Goal: Transaction & Acquisition: Purchase product/service

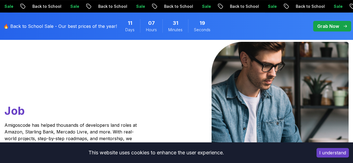
scroll to position [62, 0]
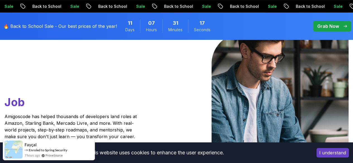
click at [319, 154] on button "I understand" at bounding box center [332, 152] width 32 height 9
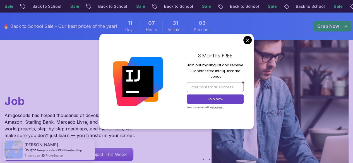
scroll to position [63, 0]
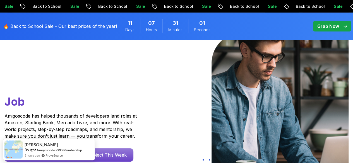
scroll to position [0, 0]
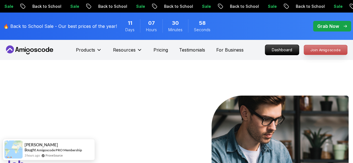
click at [320, 49] on p "Join Amigoscode" at bounding box center [325, 49] width 43 height 9
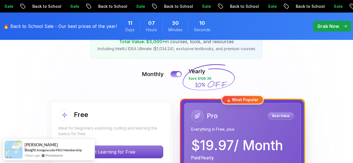
scroll to position [107, 0]
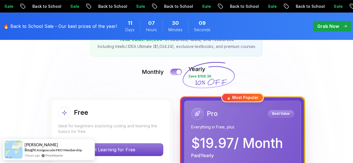
click at [175, 71] on button at bounding box center [176, 72] width 12 height 6
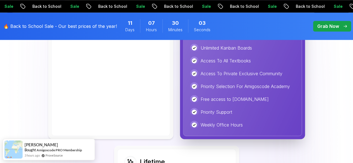
scroll to position [327, 0]
click at [333, 29] on p "Grab Now" at bounding box center [328, 26] width 22 height 7
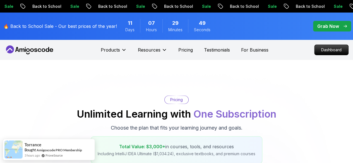
click at [333, 29] on p "Grab Now" at bounding box center [328, 26] width 22 height 7
click at [332, 27] on p "Grab Now" at bounding box center [328, 26] width 22 height 7
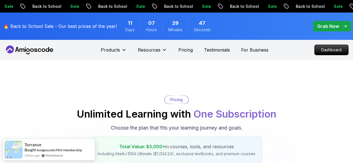
click at [332, 27] on p "Grab Now" at bounding box center [328, 26] width 22 height 7
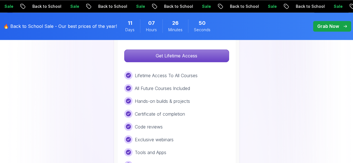
scroll to position [469, 0]
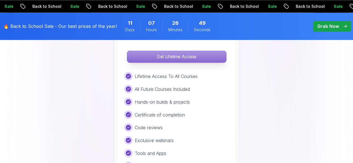
click at [217, 59] on p "Get Lifetime Access" at bounding box center [176, 57] width 99 height 12
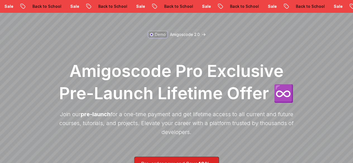
scroll to position [39, 0]
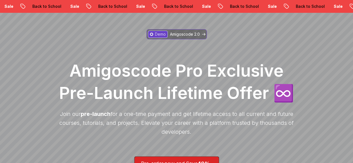
click at [190, 35] on p "Amigoscode 2.0" at bounding box center [185, 35] width 30 height 6
